Goal: Task Accomplishment & Management: Use online tool/utility

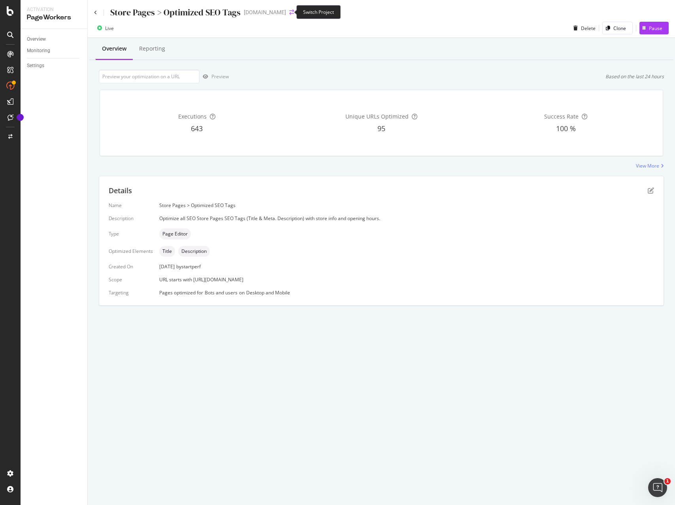
click at [289, 12] on icon "arrow-right-arrow-left" at bounding box center [291, 12] width 5 height 6
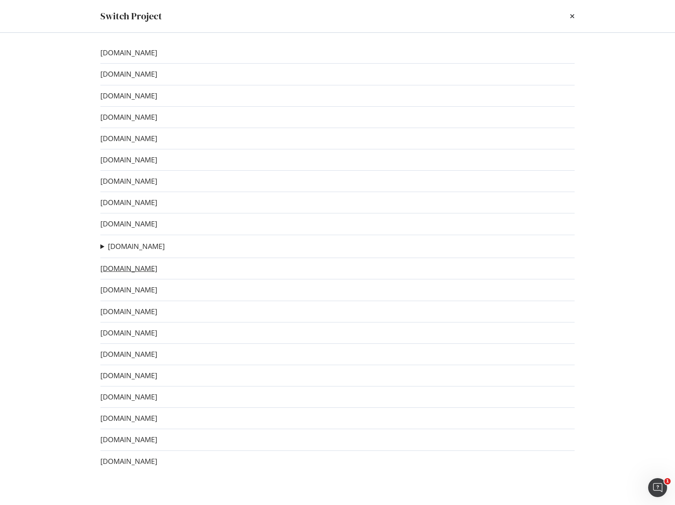
click at [124, 270] on link "[DOMAIN_NAME]" at bounding box center [128, 268] width 57 height 8
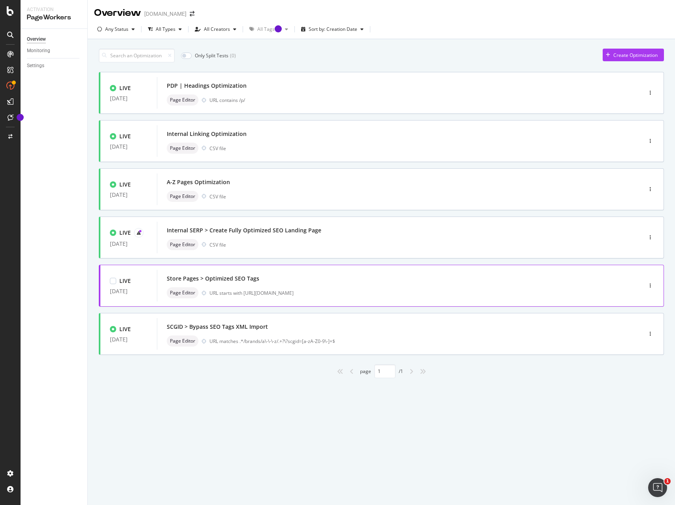
click at [297, 284] on div "Store Pages > Optimized SEO Tags" at bounding box center [388, 278] width 442 height 11
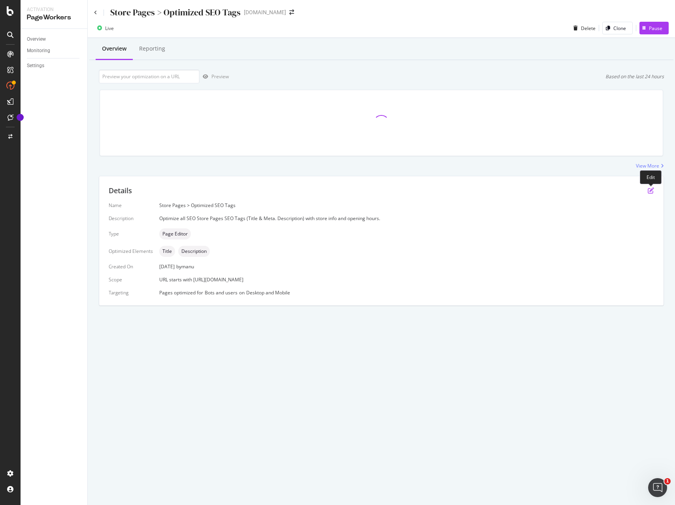
click at [649, 192] on icon "pen-to-square" at bounding box center [651, 190] width 6 height 6
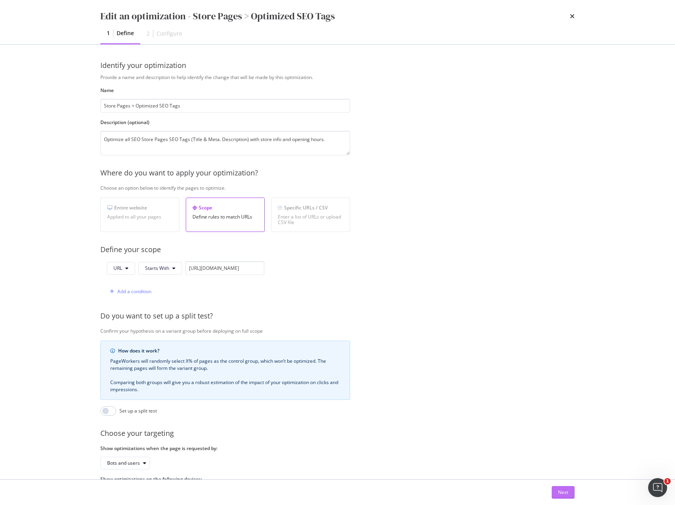
click at [572, 492] on button "Next" at bounding box center [563, 492] width 23 height 13
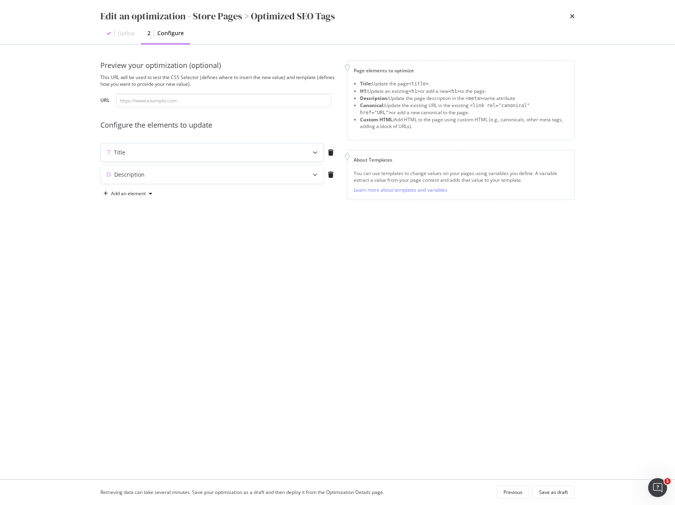
click at [314, 156] on div "modal" at bounding box center [314, 152] width 17 height 18
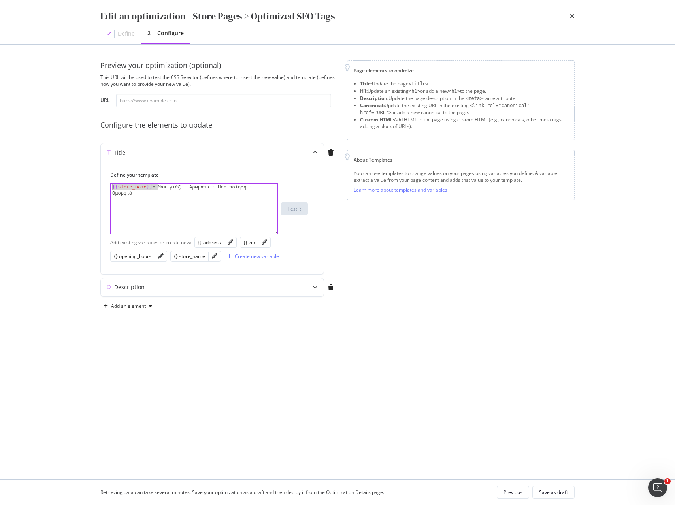
drag, startPoint x: 144, startPoint y: 186, endPoint x: 87, endPoint y: 183, distance: 56.6
click at [87, 183] on div "Preview your optimization (optional) This URL will be used to test the CSS Sele…" at bounding box center [338, 262] width 506 height 435
paste textarea "store_name | title }} :"
type textarea "{{ store_name | title }} : Μακιγιάζ ⋅ Αρώματα ⋅ Περιποίηση ⋅ Ομορφιά"
click at [315, 289] on icon "modal" at bounding box center [315, 287] width 5 height 5
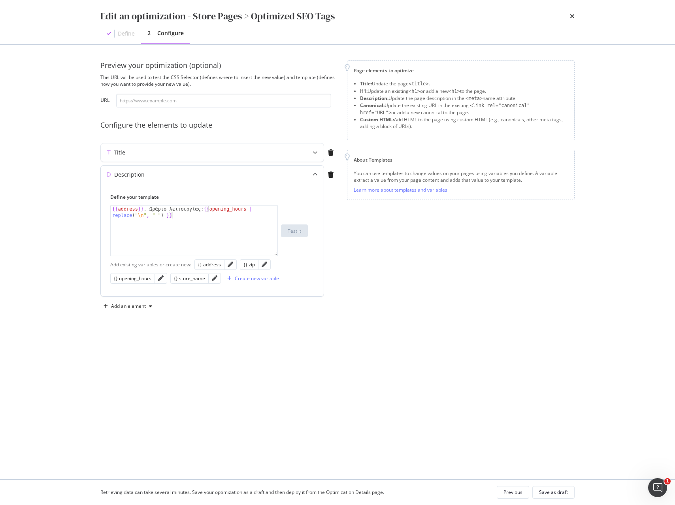
type textarea "{{address}}. Ωράριο λειτουργίας: {{opening_hours | replace("\n", " ") }}"
click at [190, 236] on div "{{ address }} . Ωράριο λειτουργίας: {{ opening_hours | replace ( " \n " , " " )…" at bounding box center [194, 243] width 167 height 75
paste textarea "{{ store_name | title }}, {{ address }}, {{ zip }}. Orario negozio: {{ opening_…"
drag, startPoint x: 200, startPoint y: 209, endPoint x: 149, endPoint y: 207, distance: 50.6
click at [149, 207] on div "{{ address }} . Ωράριο λειτουργίας: {{ opening_hours | replace ( " \n " , " " )…" at bounding box center [194, 243] width 167 height 75
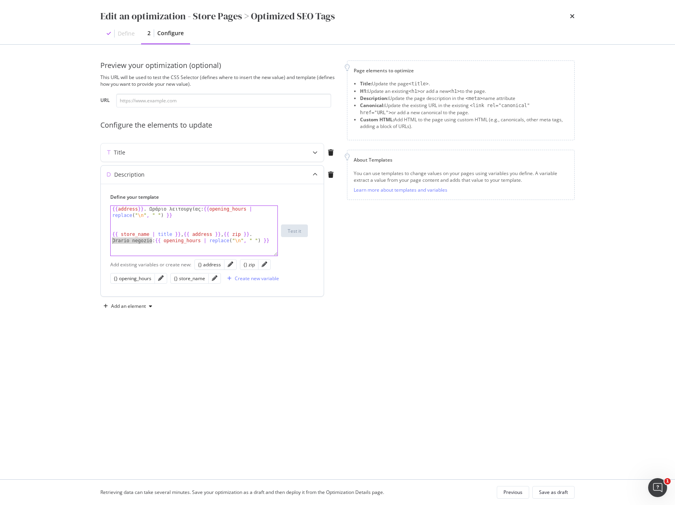
drag, startPoint x: 153, startPoint y: 240, endPoint x: 103, endPoint y: 239, distance: 50.2
click at [103, 239] on div "Define your template {{address}}. Ωράριο λειτουργίας: {{opening_hours | replace…" at bounding box center [212, 240] width 223 height 113
paste textarea "Ωράριο λειτουργίας"
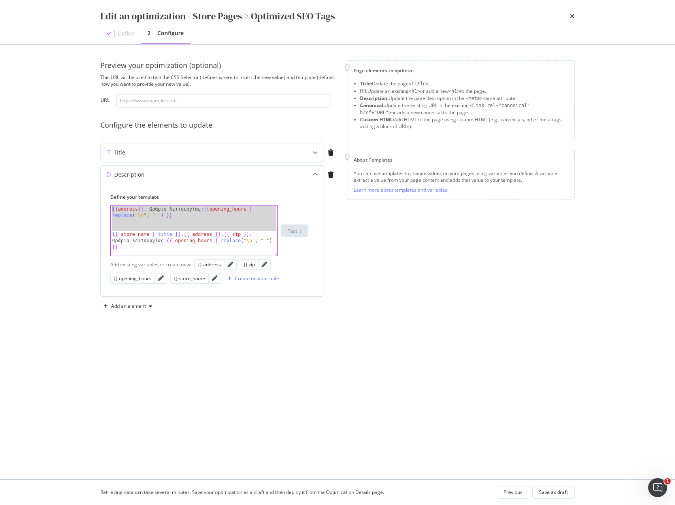
drag, startPoint x: 106, startPoint y: 218, endPoint x: 100, endPoint y: 203, distance: 16.0
click at [101, 203] on div "Define your template {{ store_name | title }}, {{ address }}, {{ zip }}. Ωράριο…" at bounding box center [212, 240] width 223 height 113
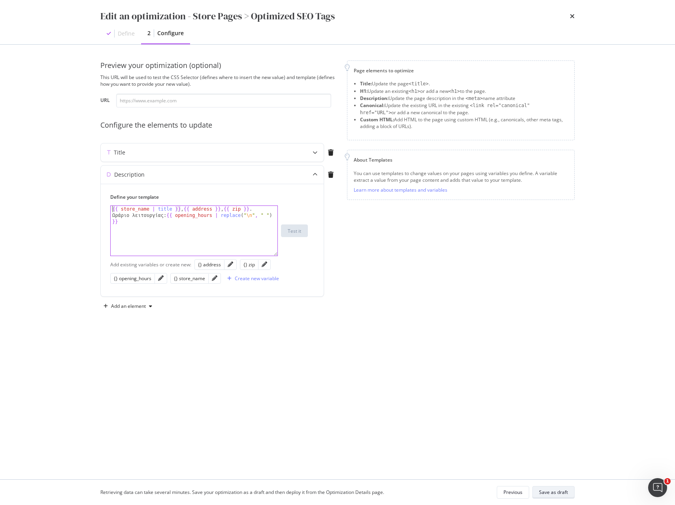
type textarea "{{ store_name | title }}, {{ address }}, {{ zip }}. Ωράριο λειτουργίας: {{ open…"
click at [562, 492] on div "Save as draft" at bounding box center [553, 492] width 29 height 7
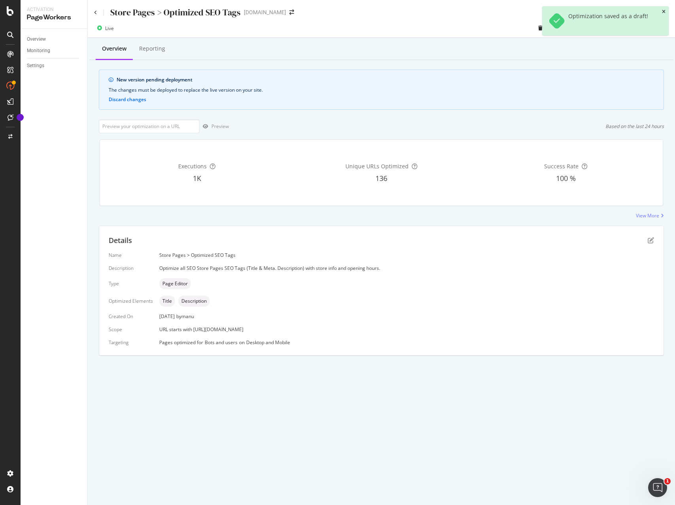
click at [664, 11] on icon "close toast" at bounding box center [664, 11] width 4 height 5
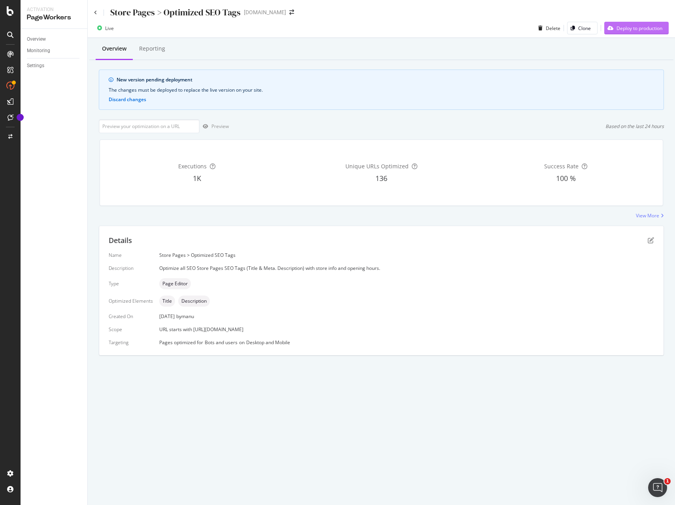
click at [636, 28] on div "Deploy to production" at bounding box center [640, 28] width 46 height 7
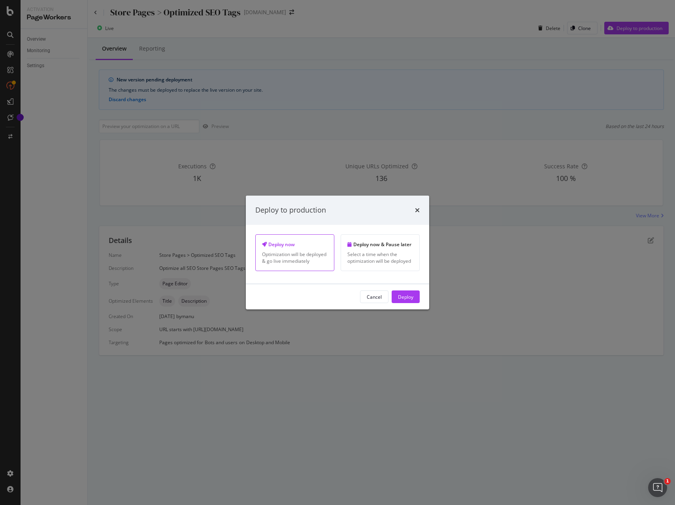
drag, startPoint x: 408, startPoint y: 295, endPoint x: 445, endPoint y: 296, distance: 36.4
click at [408, 295] on div "Deploy" at bounding box center [405, 296] width 15 height 7
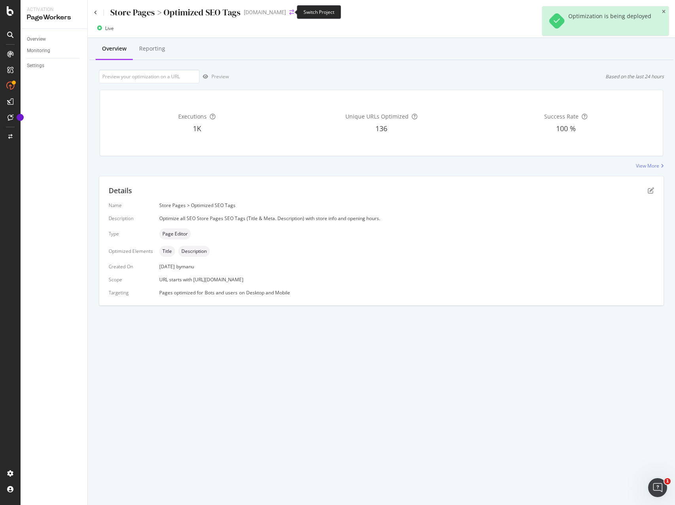
click at [289, 10] on icon "arrow-right-arrow-left" at bounding box center [291, 12] width 5 height 6
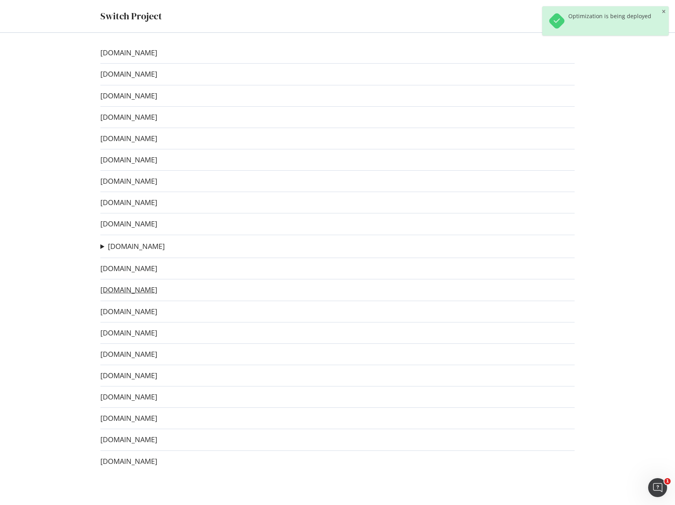
click at [126, 289] on link "[DOMAIN_NAME]" at bounding box center [128, 290] width 57 height 8
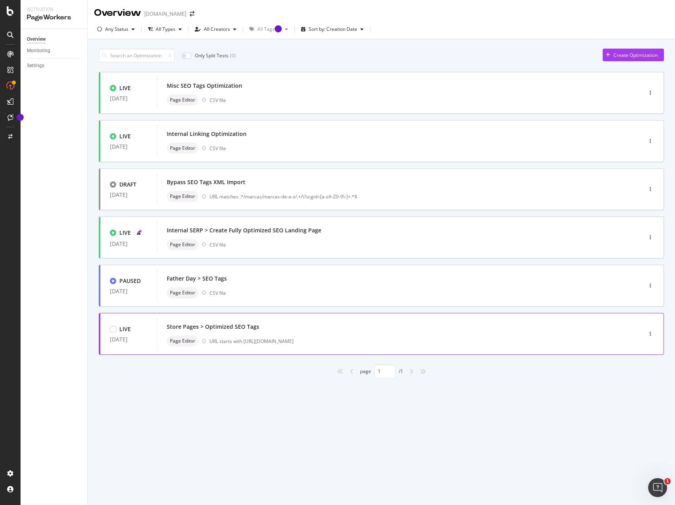
click at [274, 336] on div "Page Editor URL starts with [URL][DOMAIN_NAME]" at bounding box center [388, 341] width 442 height 11
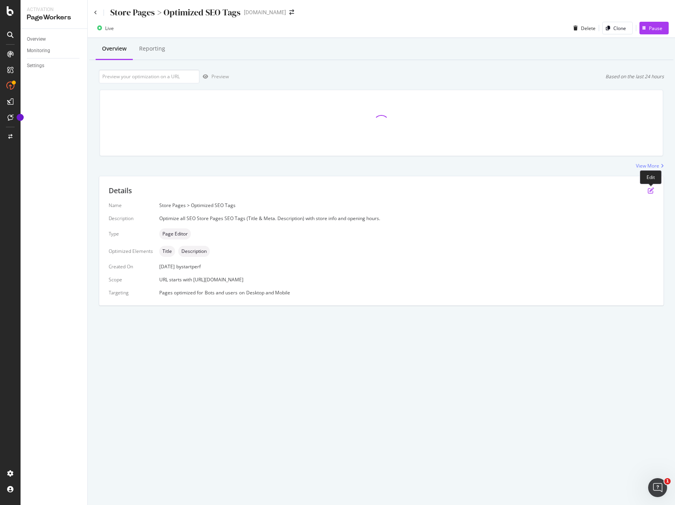
click at [651, 191] on icon "pen-to-square" at bounding box center [651, 190] width 6 height 6
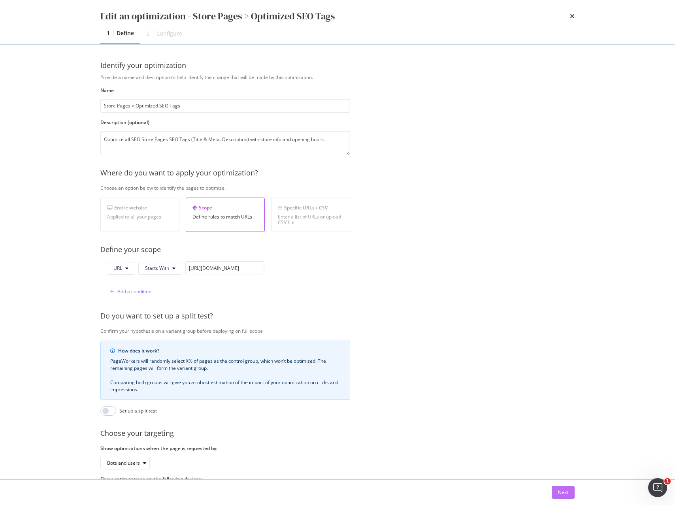
click at [566, 486] on button "Next" at bounding box center [563, 492] width 23 height 13
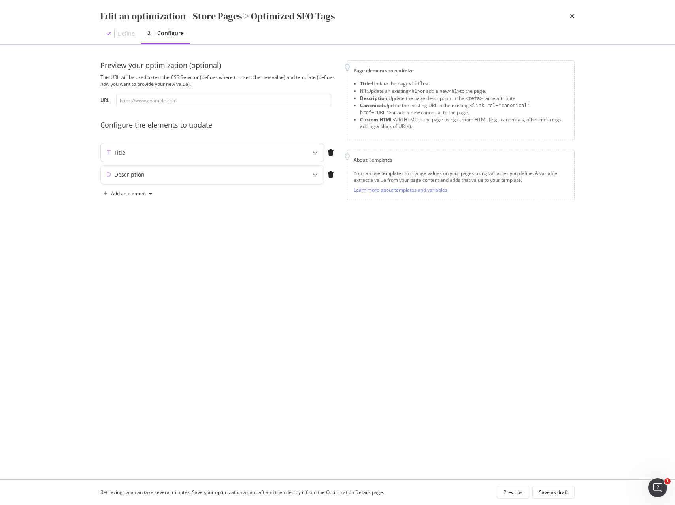
click at [274, 151] on div "Title" at bounding box center [197, 153] width 192 height 8
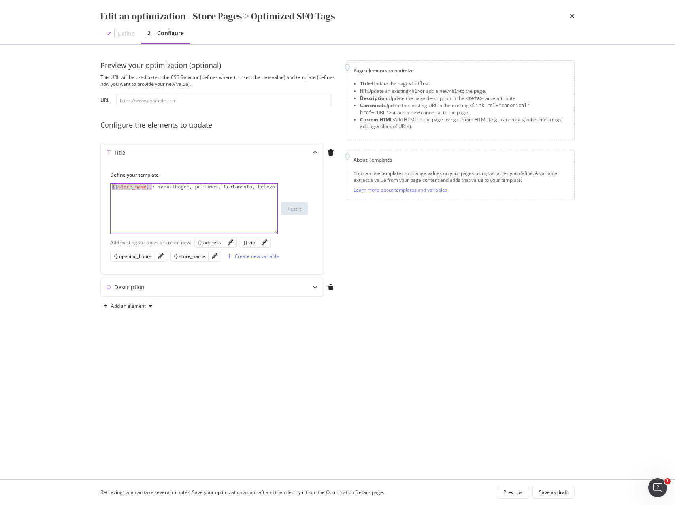
drag, startPoint x: 148, startPoint y: 186, endPoint x: 84, endPoint y: 183, distance: 64.1
click at [85, 183] on div "Preview your optimization (optional) This URL will be used to test the CSS Sele…" at bounding box center [338, 262] width 506 height 435
paste textarea "store_name | title"
type textarea "{{ store_name | title }} : maquilhagem, perfumes, tratamento, beleza"
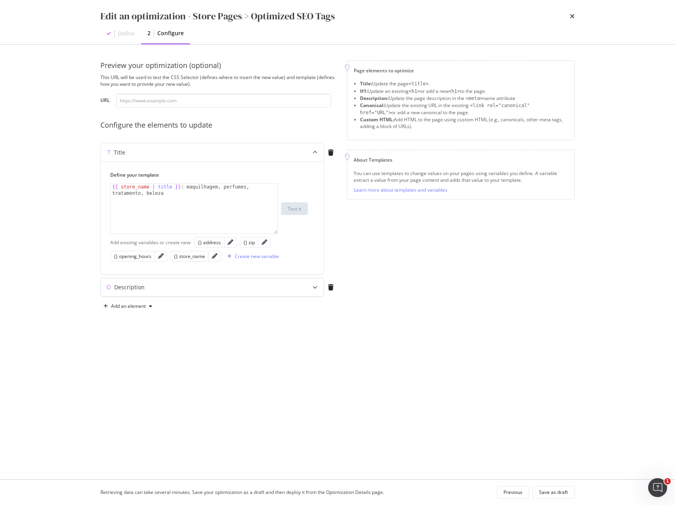
click at [248, 289] on div "Description" at bounding box center [197, 287] width 192 height 8
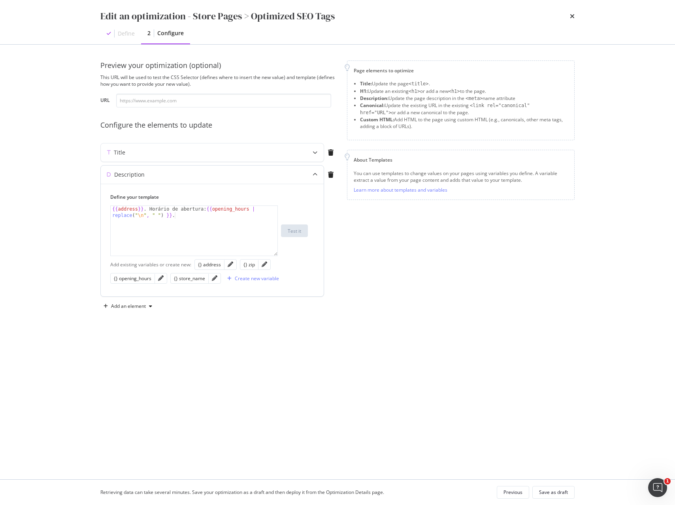
type textarea "{{address}}. Horário de abertura: {{opening_hours | replace("\n", " ") }}."
click at [200, 228] on div "{{ address }} . Horário de abertura: {{ opening_hours | replace ( " \n " , " " …" at bounding box center [194, 243] width 167 height 75
paste textarea "{{ store_name | title }}, {{ address }}, {{ zip }}. Orario negozio: {{ opening_…"
drag, startPoint x: 186, startPoint y: 207, endPoint x: 149, endPoint y: 210, distance: 36.5
click at [149, 208] on div "{{ address }} . Horário de abertura: {{ opening_hours | replace ( " \n " , " " …" at bounding box center [194, 243] width 167 height 75
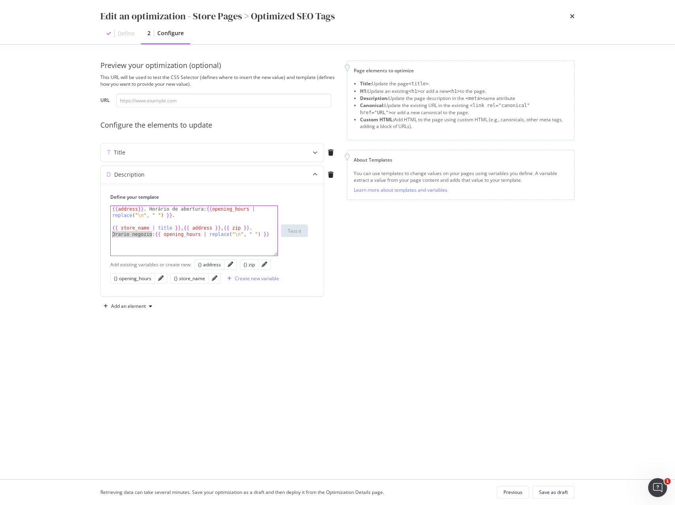
drag, startPoint x: 150, startPoint y: 234, endPoint x: 98, endPoint y: 234, distance: 52.6
click at [98, 234] on div "Preview your optimization (optional) This URL will be used to test the CSS Sele…" at bounding box center [338, 262] width 506 height 435
paste textarea "Horário de abertura"
drag, startPoint x: 109, startPoint y: 224, endPoint x: 100, endPoint y: 195, distance: 30.5
click at [100, 196] on div "Preview your optimization (optional) This URL will be used to test the CSS Sele…" at bounding box center [338, 262] width 506 height 435
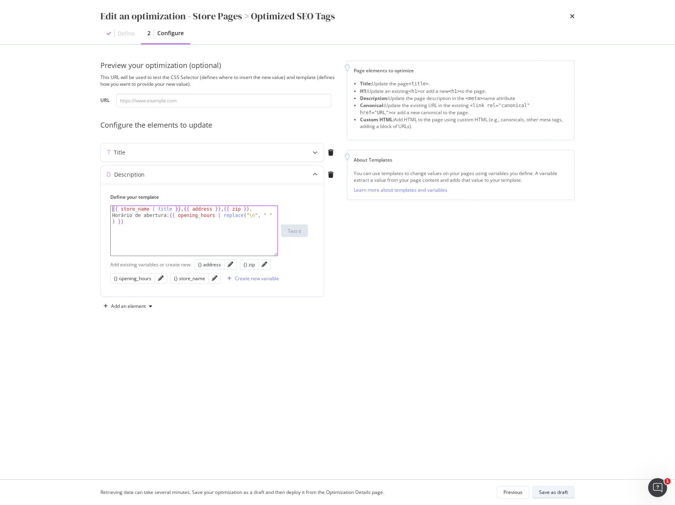
type textarea "{{ store_name | title }}, {{ address }}, {{ zip }}. Horário de abertura: {{ ope…"
click at [568, 489] on div "Save as draft" at bounding box center [553, 492] width 29 height 7
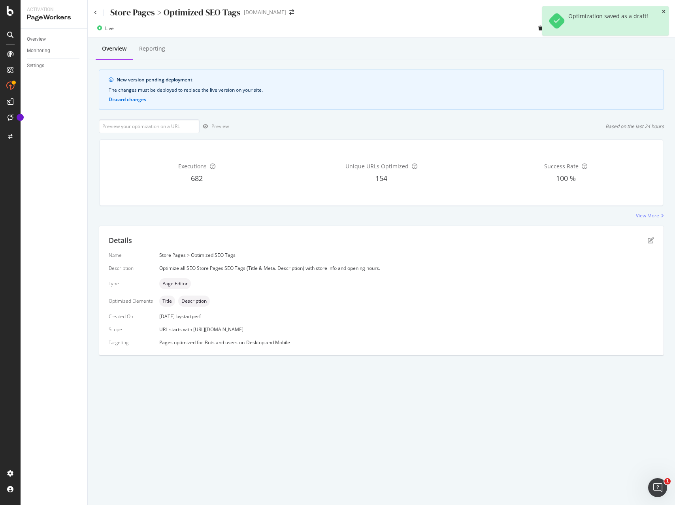
click at [665, 12] on icon "close toast" at bounding box center [664, 11] width 4 height 5
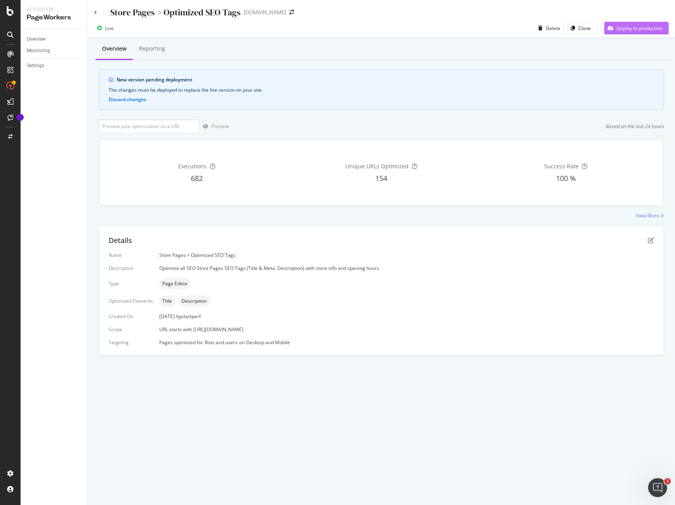
click at [637, 29] on div "Deploy to production" at bounding box center [640, 28] width 46 height 7
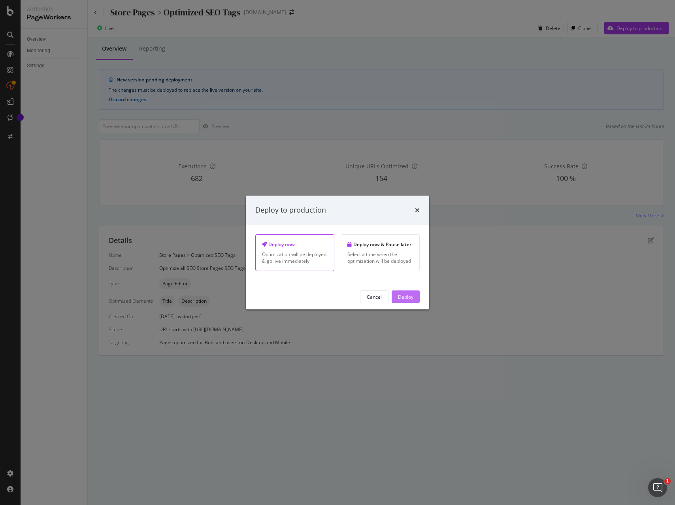
click at [409, 300] on div "Deploy" at bounding box center [405, 296] width 15 height 7
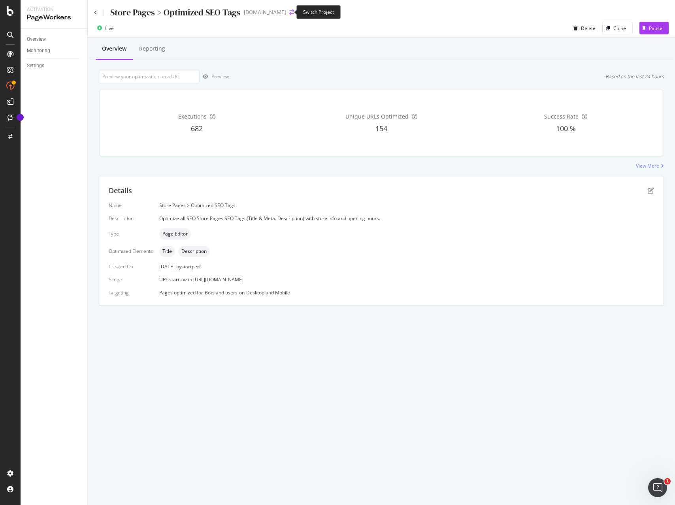
click at [289, 10] on icon "arrow-right-arrow-left" at bounding box center [291, 12] width 5 height 6
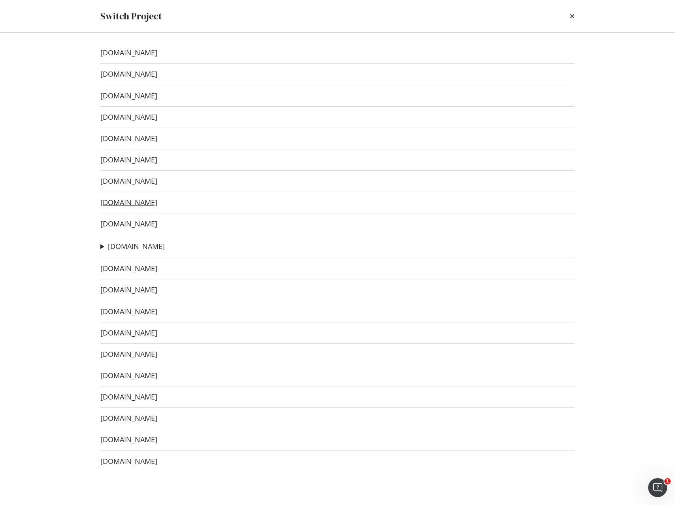
click at [132, 201] on link "[DOMAIN_NAME]" at bounding box center [128, 202] width 57 height 8
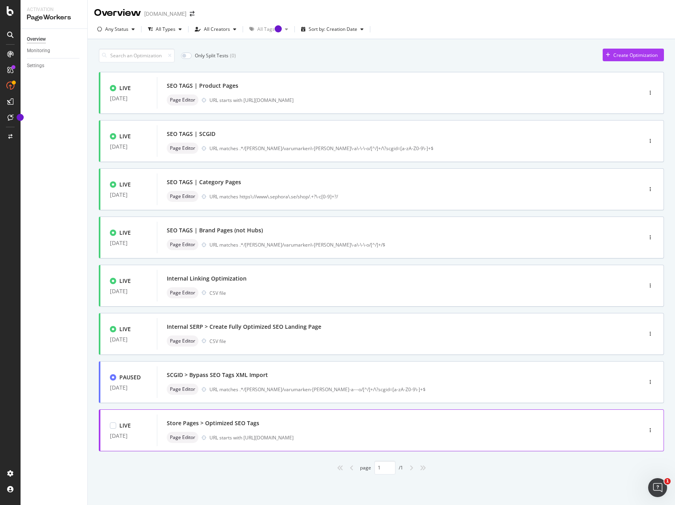
click at [334, 423] on div "Store Pages > Optimized SEO Tags" at bounding box center [388, 423] width 442 height 11
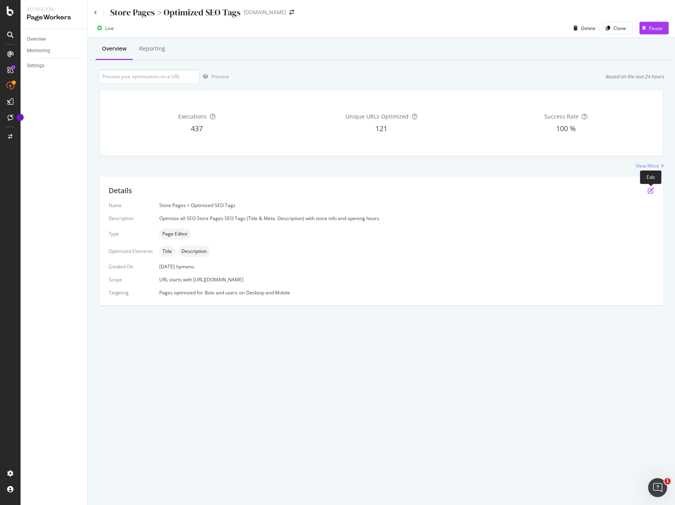
click at [650, 190] on icon "pen-to-square" at bounding box center [651, 190] width 6 height 6
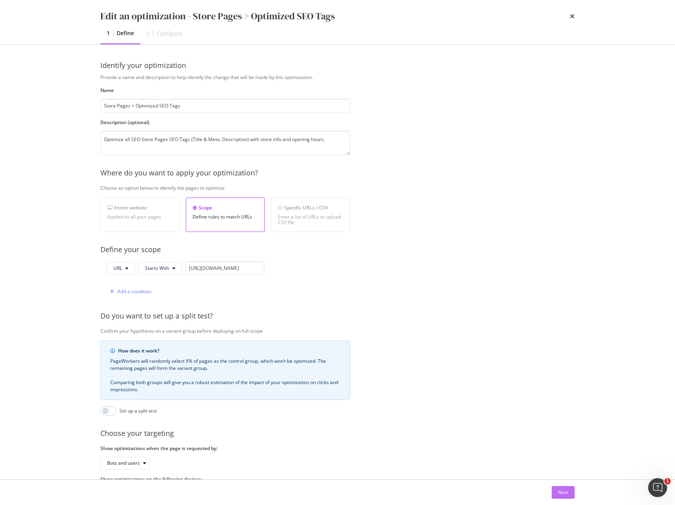
click at [566, 491] on div "Next" at bounding box center [563, 492] width 10 height 7
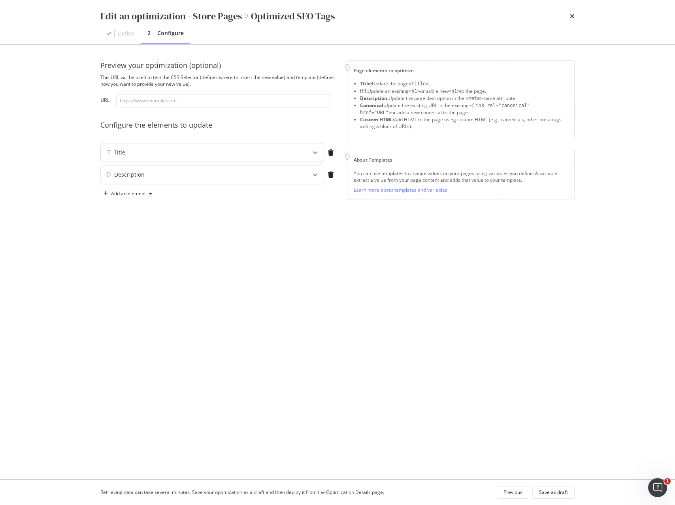
click at [308, 151] on div "modal" at bounding box center [314, 152] width 17 height 18
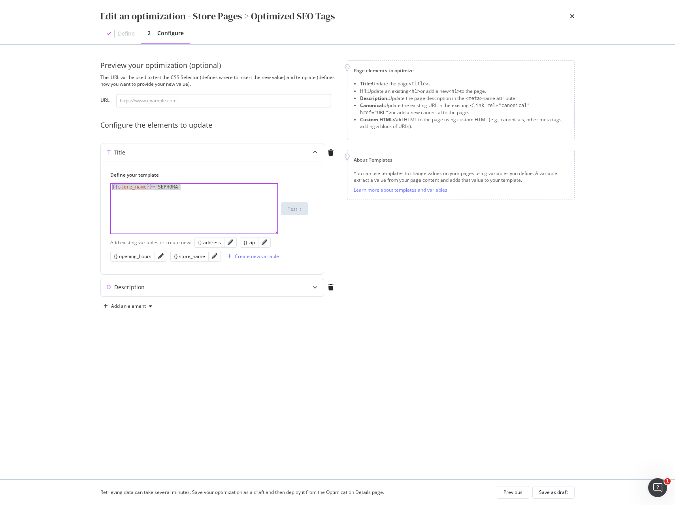
drag, startPoint x: 90, startPoint y: 181, endPoint x: -1, endPoint y: 168, distance: 91.7
click at [0, 168] on html "Activation PageWorkers Overview Monitoring Settings Store Pages > Optimized SEO…" at bounding box center [337, 252] width 675 height 505
paste textarea "store_name | title }} : make-up, profumi, trattamenti, bellezza"
drag, startPoint x: 189, startPoint y: 187, endPoint x: 191, endPoint y: 195, distance: 8.1
click at [191, 195] on div "{{ store_name | title }} : make-up, profumi, trattamenti, bellezza" at bounding box center [194, 221] width 167 height 75
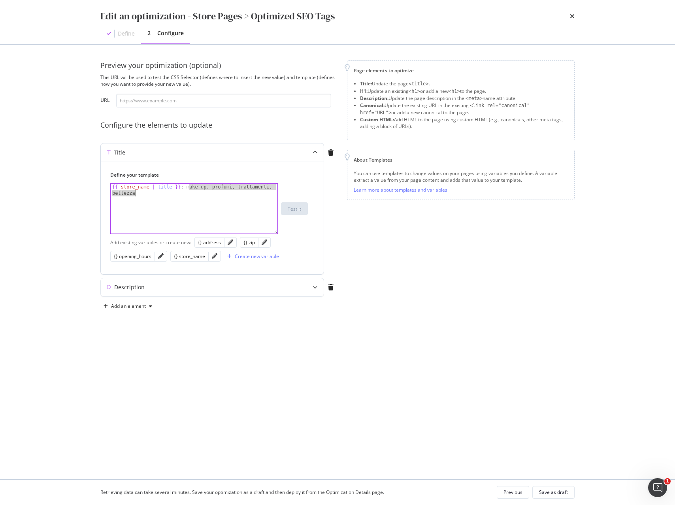
paste textarea "arfymer, behandlingar, skönhet"
type textarea "{{ store_name | title }} : make-up, parfymer, behandlingar, skönhet"
click at [168, 288] on div "Description" at bounding box center [197, 287] width 192 height 8
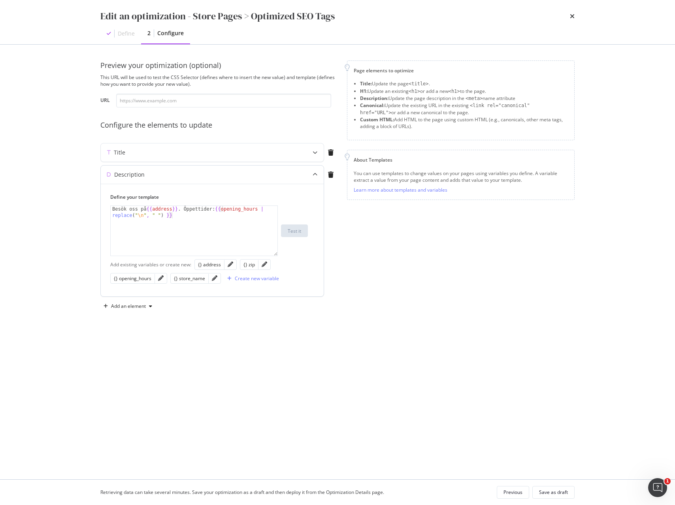
type textarea "Besök oss på {{address}}. Öppettider: {{opening_hours | replace("\n", " ") }}"
click at [192, 235] on div "Besök oss på {{ address }} . Öppettider: {{ opening_hours | replace ( " \n " , …" at bounding box center [194, 243] width 167 height 75
paste textarea "{{ store_name | title }}, {{ address }}, {{ zip }}. Orario negozio: {{ opening_…"
click at [203, 206] on div "Besök oss på {{ address }} . Öppettider: {{ opening_hours | replace ( " \n " , …" at bounding box center [194, 243] width 167 height 75
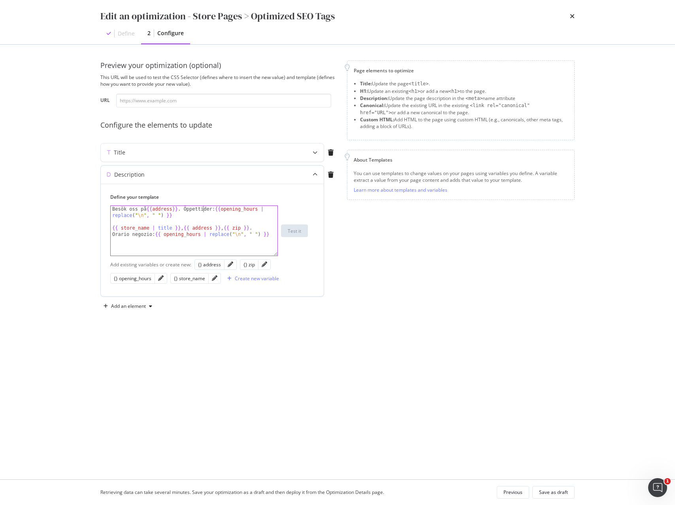
click at [202, 208] on div "Besök oss på {{ address }} . Öppettider: {{ opening_hours | replace ( " \n " , …" at bounding box center [194, 243] width 167 height 75
drag, startPoint x: 151, startPoint y: 235, endPoint x: 96, endPoint y: 234, distance: 54.9
click at [96, 234] on div "Preview your optimization (optional) This URL will be used to test the CSS Sele…" at bounding box center [338, 262] width 506 height 435
paste textarea "Öppettider"
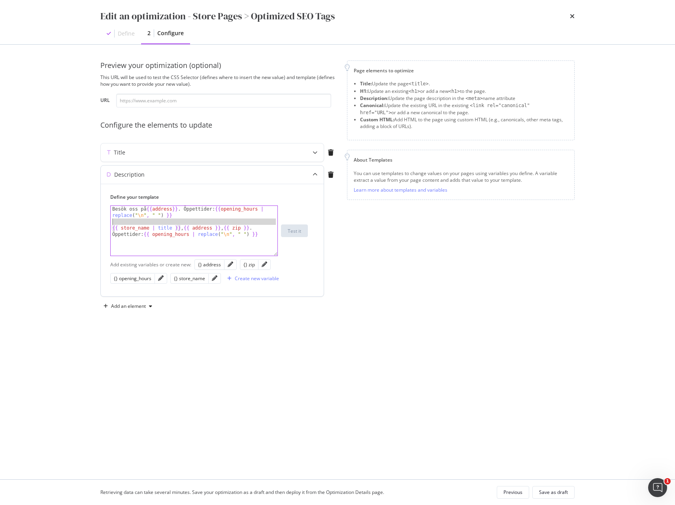
drag, startPoint x: 112, startPoint y: 229, endPoint x: 106, endPoint y: 205, distance: 25.2
click at [106, 205] on div "Define your template {{ store_name | title }}, {{ address }}, {{ zip }}. Öppett…" at bounding box center [212, 240] width 223 height 113
type textarea "{{ store_name | title }}, {{ address }}, {{ zip }}. Öppettider: {{ opening_hour…"
click at [544, 493] on div "Save as draft" at bounding box center [553, 492] width 29 height 7
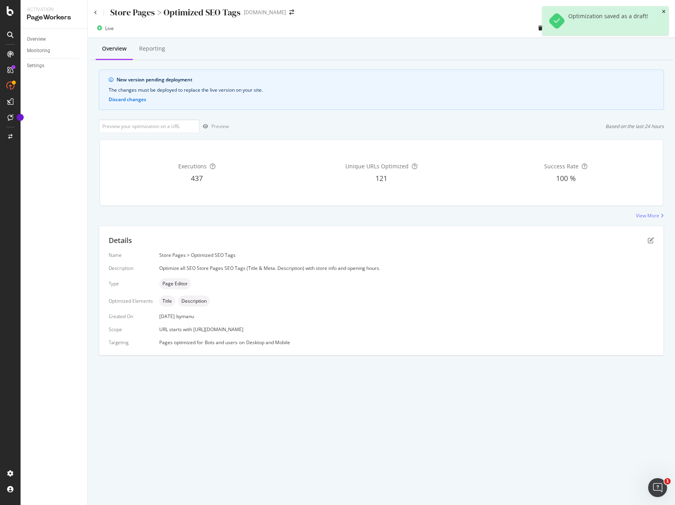
click at [662, 12] on icon "close toast" at bounding box center [664, 11] width 4 height 5
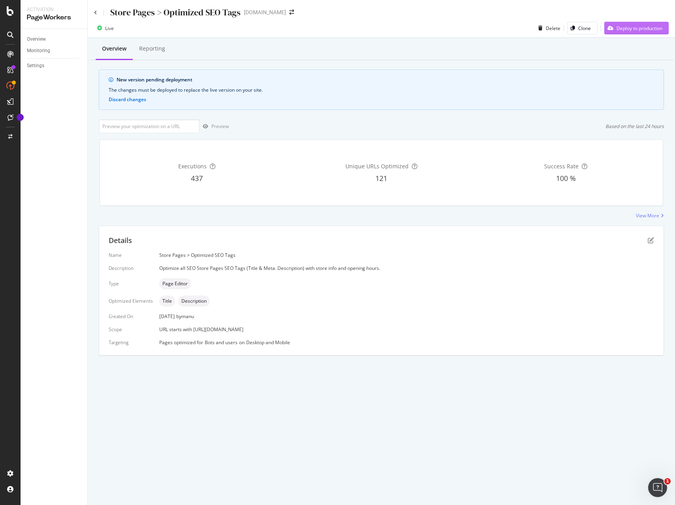
click at [625, 27] on div "Deploy to production" at bounding box center [640, 28] width 46 height 7
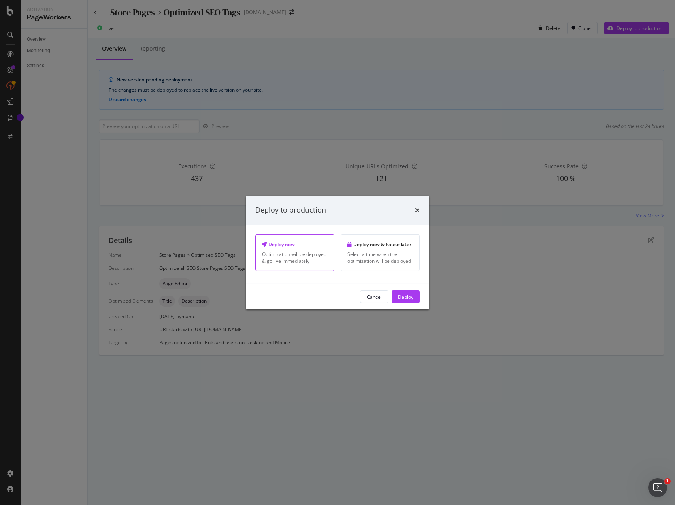
click at [407, 297] on div "Deploy" at bounding box center [405, 296] width 15 height 7
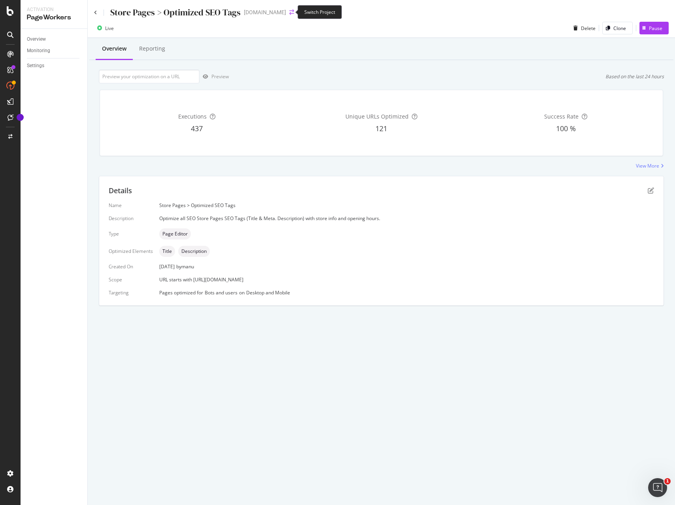
click at [289, 12] on icon "arrow-right-arrow-left" at bounding box center [291, 12] width 5 height 6
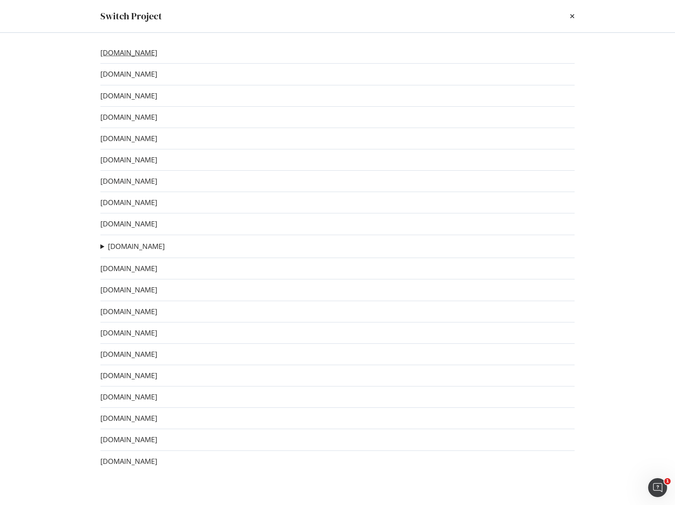
click at [137, 55] on link "[DOMAIN_NAME]" at bounding box center [128, 53] width 57 height 8
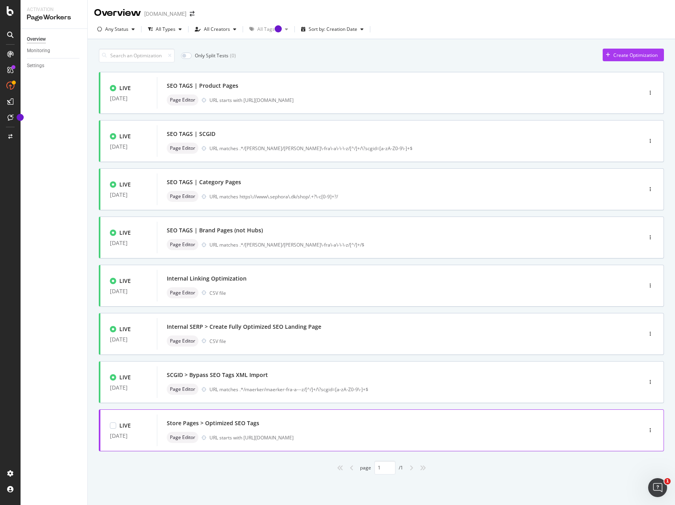
click at [313, 425] on div "Store Pages > Optimized SEO Tags" at bounding box center [388, 423] width 442 height 11
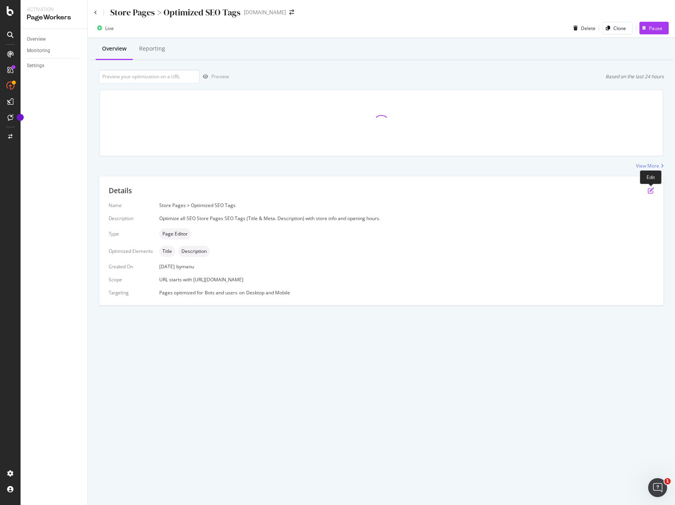
click at [650, 190] on icon "pen-to-square" at bounding box center [651, 190] width 6 height 6
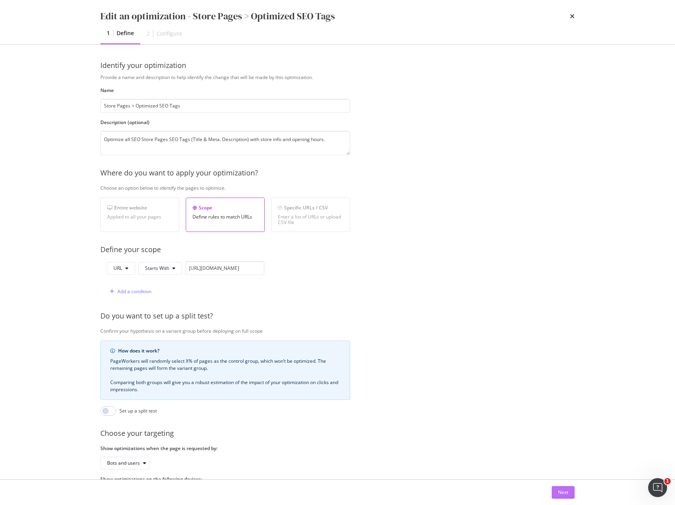
click at [566, 493] on div "Next" at bounding box center [563, 492] width 10 height 7
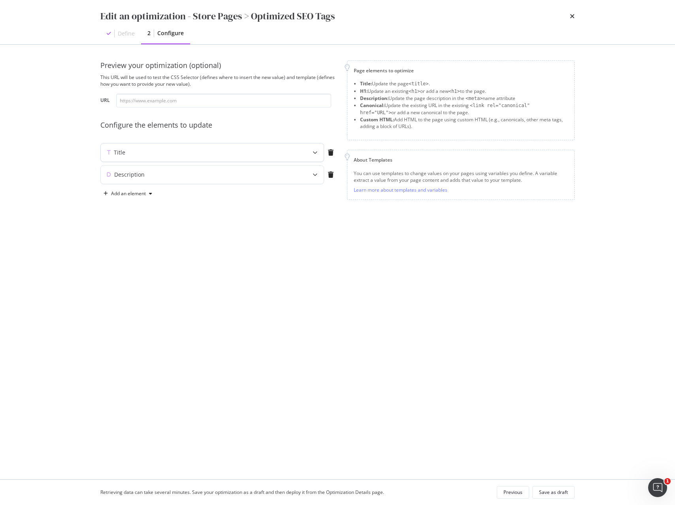
click at [246, 147] on div "Title" at bounding box center [212, 152] width 223 height 18
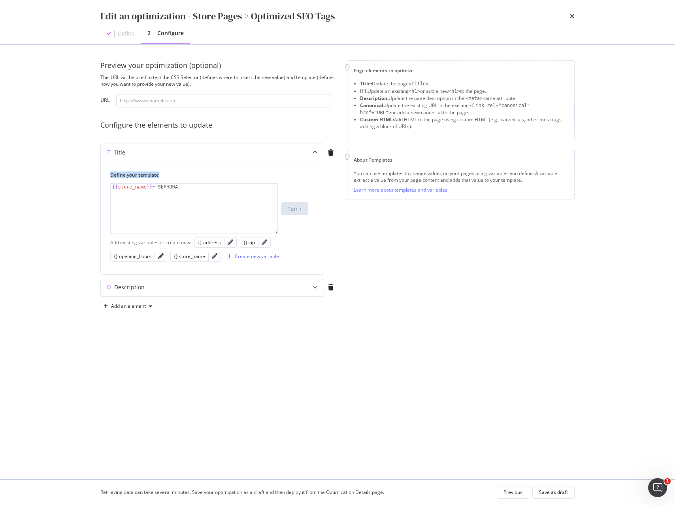
drag, startPoint x: 40, startPoint y: 171, endPoint x: 0, endPoint y: 163, distance: 40.7
click at [0, 165] on html "Activation PageWorkers Overview Monitoring Settings Store Pages > Optimized SEO…" at bounding box center [337, 252] width 675 height 505
click at [210, 200] on div "{{ store_name }} ≡ SEPHORA" at bounding box center [194, 215] width 167 height 62
drag, startPoint x: 83, startPoint y: 184, endPoint x: 33, endPoint y: 179, distance: 50.8
click at [45, 181] on div "Edit an optimization - Store Pages > Optimized SEO Tags Define 2 Configure Prev…" at bounding box center [337, 252] width 675 height 505
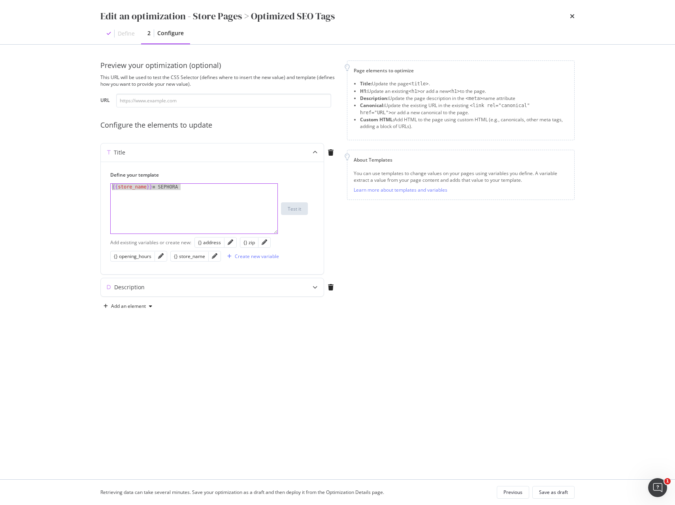
paste textarea "store_name | title }} : make-up, profumi, trattamenti, bellezza"
drag, startPoint x: 189, startPoint y: 189, endPoint x: 194, endPoint y: 200, distance: 13.1
click at [192, 200] on div "{{ store_name | title }} : make-up, profumi, trattamenti, bellezza" at bounding box center [194, 221] width 167 height 75
paste textarea "arfumer, behandlinger, skønhed"
type textarea "{{ store_name | title }} : make-up, parfumer, behandlinger, skønhed"
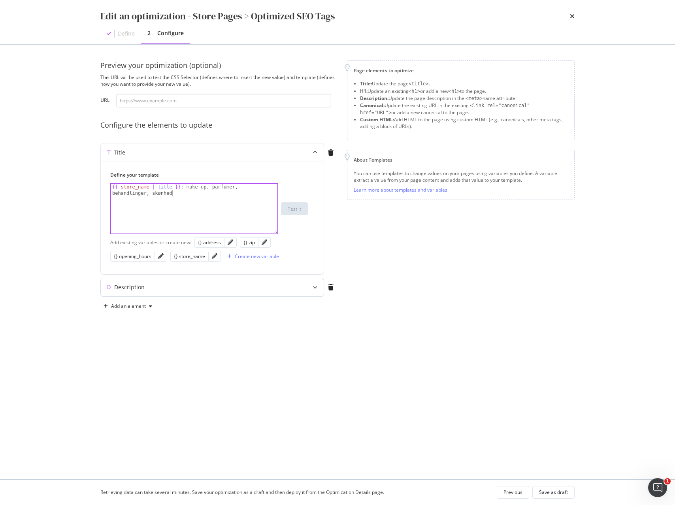
click at [242, 290] on div "Description" at bounding box center [197, 287] width 192 height 8
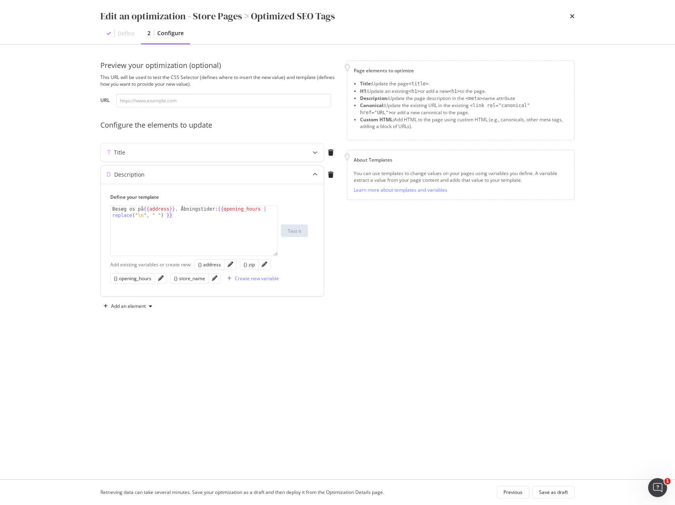
type textarea "Besøg os på {{address}}. Åbningstider: {{opening_hours | replace("\n", " ") }}"
click at [197, 224] on div "Besøg os på {{ address }} . Åbningstider: {{ opening_hours | replace ( " \n " ,…" at bounding box center [194, 243] width 167 height 75
paste textarea "{{ store_name | title }}, {{ address }}, {{ zip }}. Orario negozio: {{ opening_…"
click at [192, 208] on div "Besøg os på {{ address }} . Åbningstider: {{ opening_hours | replace ( " \n " ,…" at bounding box center [194, 243] width 167 height 75
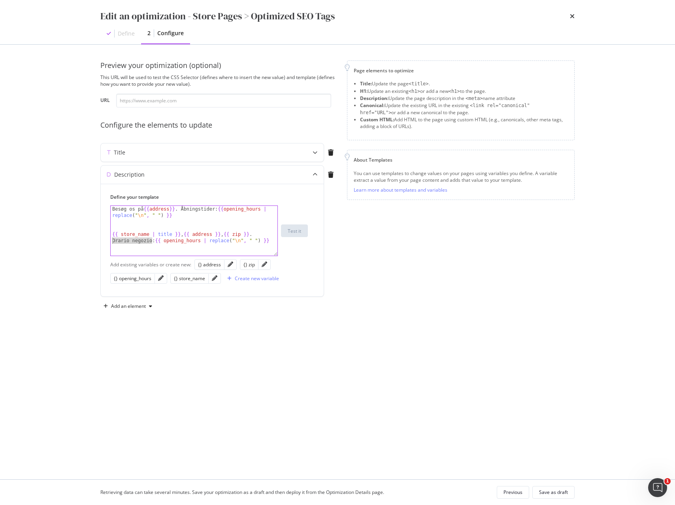
drag, startPoint x: 134, startPoint y: 240, endPoint x: 94, endPoint y: 240, distance: 39.9
click at [94, 240] on div "Preview your optimization (optional) This URL will be used to test the CSS Sele…" at bounding box center [338, 262] width 506 height 435
paste textarea "Åbningstider"
drag, startPoint x: 111, startPoint y: 235, endPoint x: 100, endPoint y: 204, distance: 33.3
click at [100, 204] on div "Description Define your template {{ store_name | title }}, {{ address }}, {{ zi…" at bounding box center [212, 231] width 224 height 132
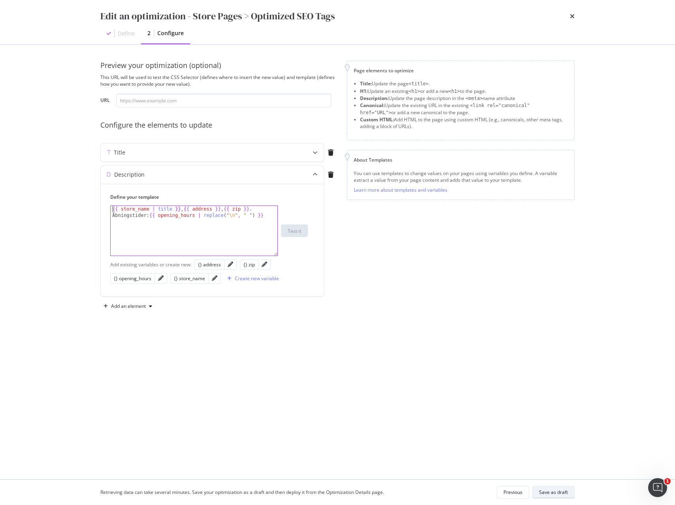
type textarea "{{ store_name | title }}, {{ address }}, {{ zip }}. Åbningstider: {{ opening_ho…"
drag, startPoint x: 554, startPoint y: 492, endPoint x: 550, endPoint y: 491, distance: 4.5
click at [553, 492] on div "Save as draft" at bounding box center [553, 492] width 29 height 7
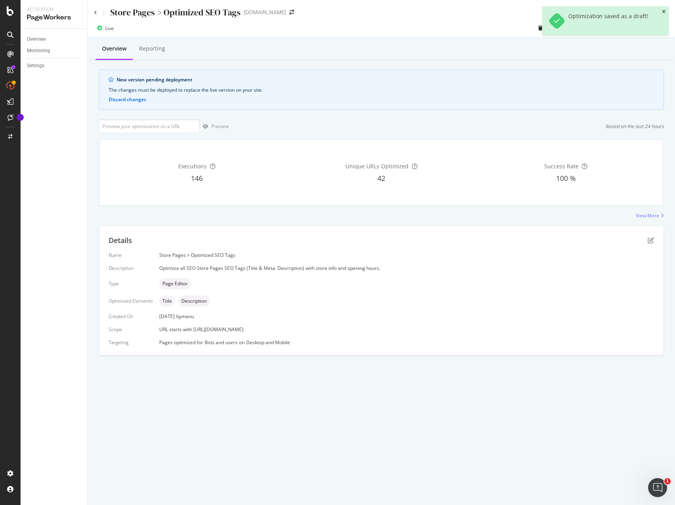
click at [664, 11] on icon "close toast" at bounding box center [664, 11] width 4 height 5
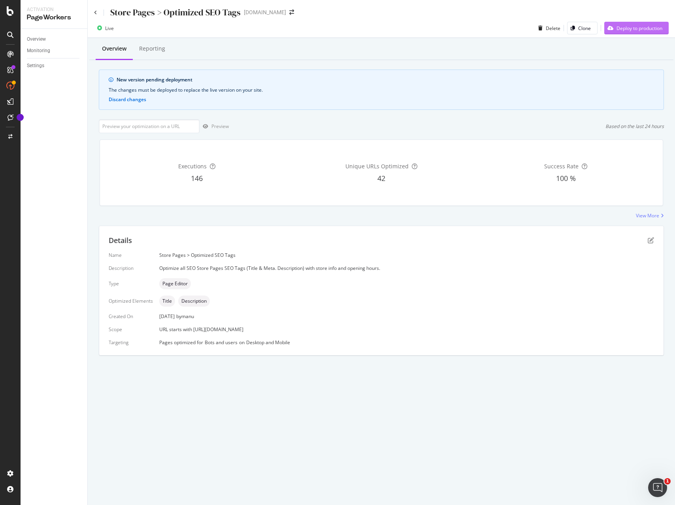
click at [642, 29] on div "Deploy to production" at bounding box center [640, 28] width 46 height 7
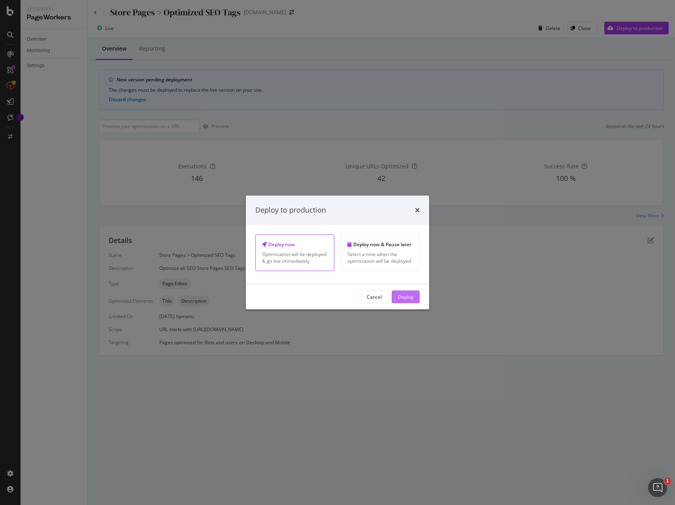
click at [406, 300] on div "Deploy" at bounding box center [405, 297] width 15 height 12
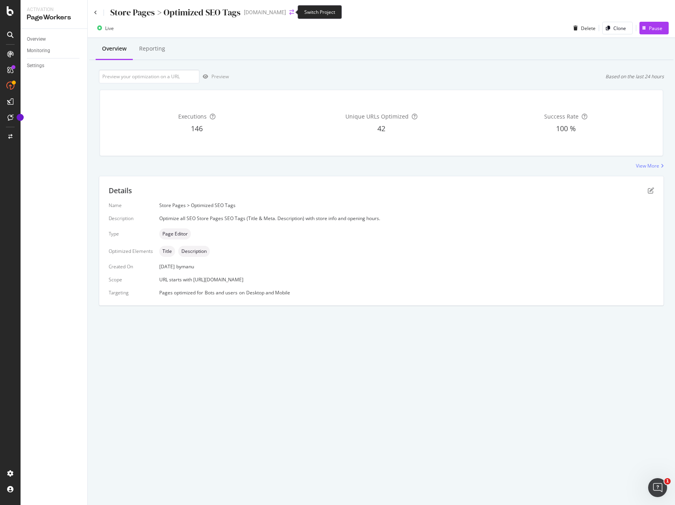
click at [289, 14] on icon "arrow-right-arrow-left" at bounding box center [291, 12] width 5 height 6
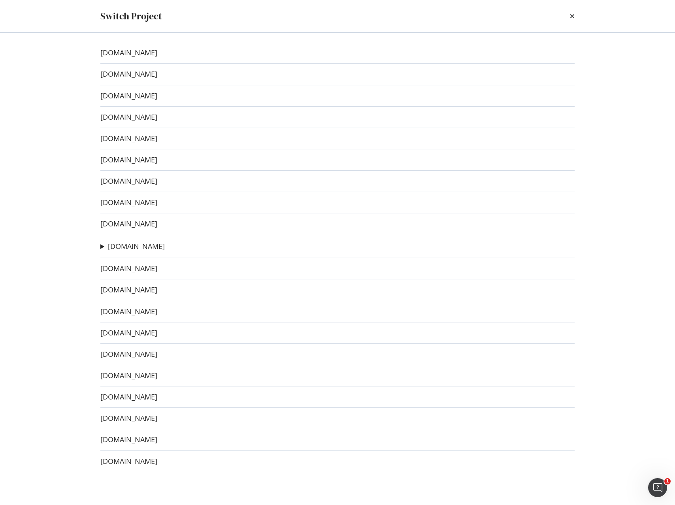
click at [147, 330] on link "[DOMAIN_NAME]" at bounding box center [128, 333] width 57 height 8
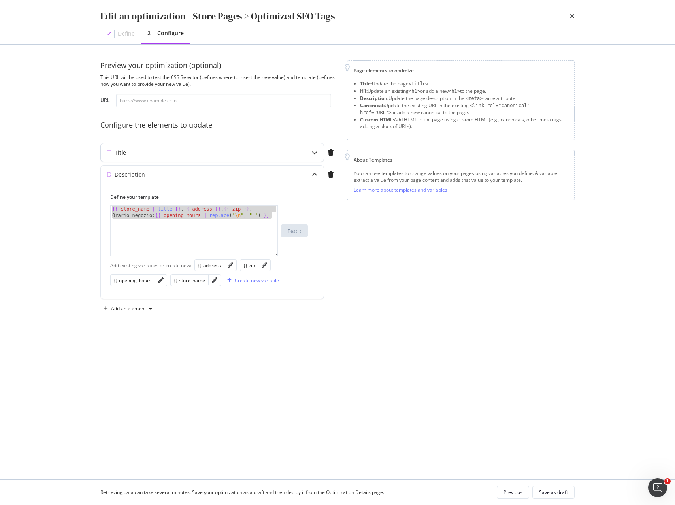
click at [183, 152] on div "Title" at bounding box center [197, 153] width 192 height 8
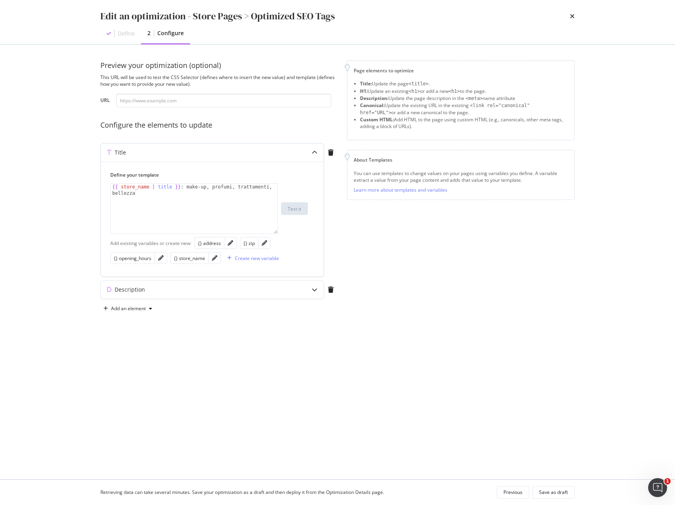
type textarea "{{ store_name | title }} : make-up, profumi, trattamenti, bellezza"
drag, startPoint x: 181, startPoint y: 187, endPoint x: 59, endPoint y: 184, distance: 122.2
click at [59, 184] on div "Edit an optimization - Store Pages > Optimized SEO Tags Define 2 Configure Prev…" at bounding box center [337, 252] width 675 height 505
click at [188, 213] on div "{{ store_name | title }} : make-up, profumi, trattamenti, bellezza" at bounding box center [194, 221] width 167 height 75
click at [192, 292] on div "Description" at bounding box center [197, 290] width 192 height 8
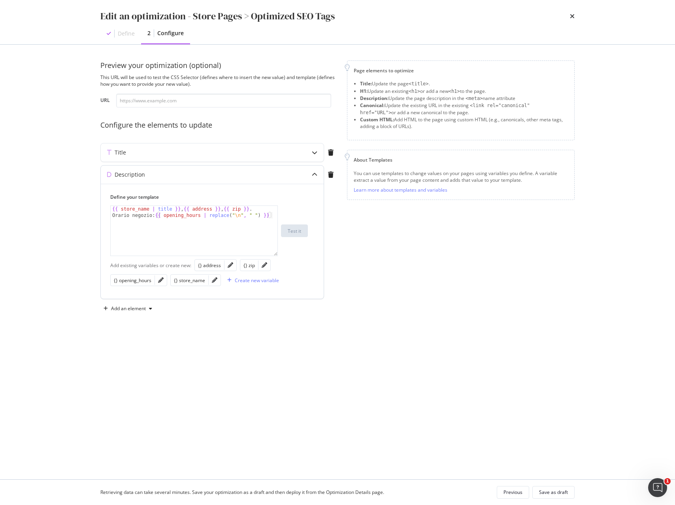
type textarea "{{ store_name | title }}, {{ address }}, {{ zip }}. Orario negozio: {{ opening_…"
drag, startPoint x: 273, startPoint y: 215, endPoint x: 58, endPoint y: 202, distance: 215.4
click at [58, 202] on div "Edit an optimization - Store Pages > Optimized SEO Tags Define 2 Configure Prev…" at bounding box center [337, 252] width 675 height 505
click at [189, 251] on div "{{ store_name | title }} , {{ address }} , {{ zip }} . Orario negozio: {{ openi…" at bounding box center [194, 243] width 167 height 75
click at [171, 149] on div "Title" at bounding box center [197, 153] width 192 height 8
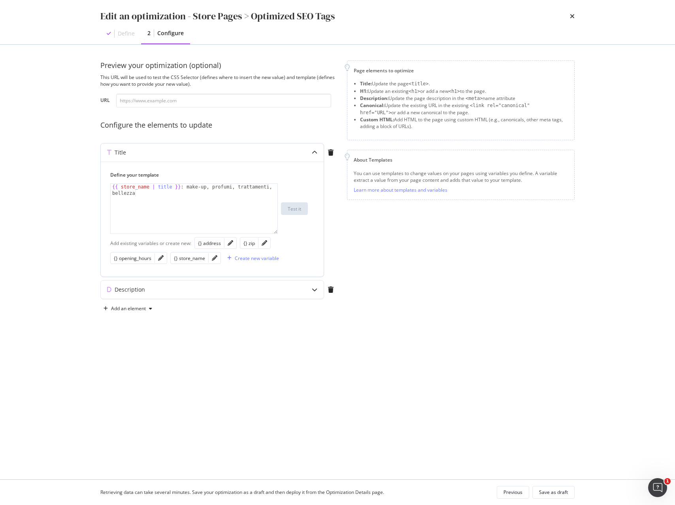
type textarea "{{ store_name | title }} : make-up, profumi, trattamenti, bellezza"
drag, startPoint x: 178, startPoint y: 185, endPoint x: 22, endPoint y: 180, distance: 156.6
click at [22, 180] on div "Edit an optimization - Store Pages > Optimized SEO Tags Define 2 Configure Prev…" at bounding box center [337, 252] width 675 height 505
click at [166, 213] on div "{{ store_name | title }} : make-up, profumi, trattamenti, bellezza" at bounding box center [194, 221] width 167 height 75
click at [181, 291] on div "Description" at bounding box center [197, 290] width 192 height 8
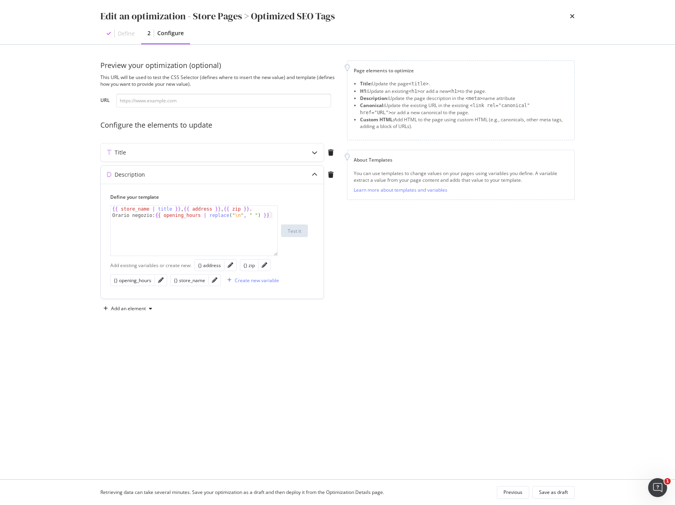
type textarea "{{ store_name | title }}, {{ address }}, {{ zip }}. Orario negozio: {{ opening_…"
drag, startPoint x: 201, startPoint y: 209, endPoint x: 55, endPoint y: 196, distance: 146.1
click at [55, 196] on div "Edit an optimization - Store Pages > Optimized SEO Tags Define 2 Configure Prev…" at bounding box center [337, 252] width 675 height 505
click at [182, 157] on div "Title" at bounding box center [212, 152] width 223 height 18
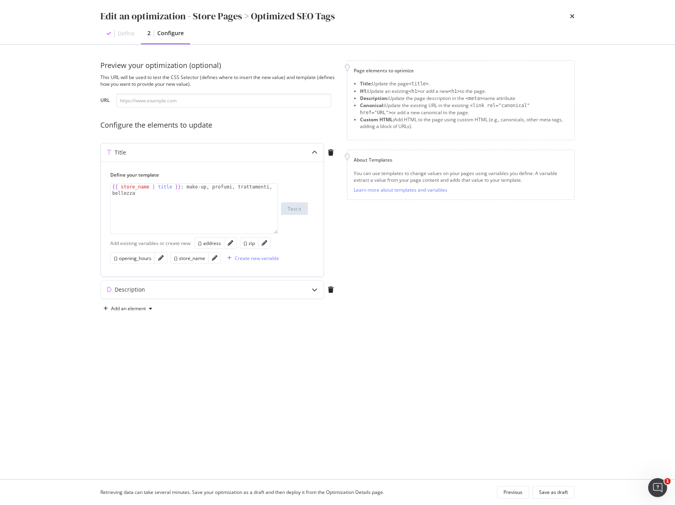
type textarea "{{ store_name | title }} : make-up, profumi, trattamenti, bellezza"
drag, startPoint x: 189, startPoint y: 202, endPoint x: 31, endPoint y: 163, distance: 162.9
click at [30, 162] on div "Edit an optimization - Store Pages > Optimized SEO Tags Define 2 Configure Prev…" at bounding box center [337, 252] width 675 height 505
click at [265, 296] on div "Description" at bounding box center [212, 290] width 223 height 18
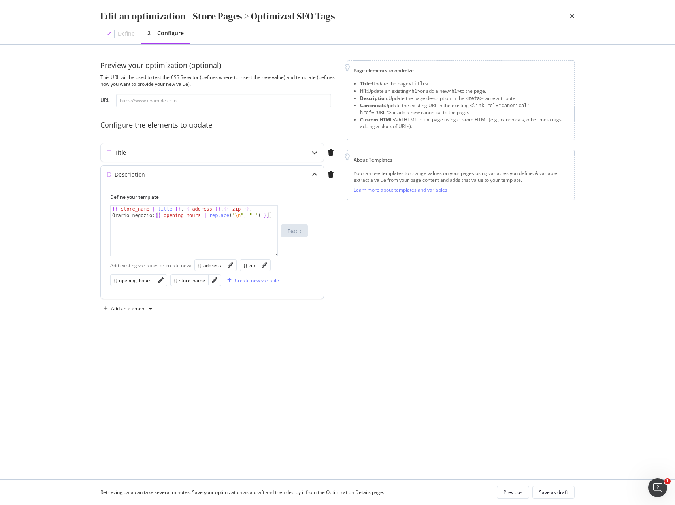
type textarea "{{ store_name | title }}, {{ address }}, {{ zip }}. Orario negozio: {{ opening_…"
click at [263, 240] on div "{{ store_name | title }} , {{ address }} , {{ zip }} . Orario negozio: {{ openi…" at bounding box center [194, 243] width 167 height 75
drag, startPoint x: 273, startPoint y: 218, endPoint x: 24, endPoint y: 194, distance: 250.2
click at [24, 194] on div "Edit an optimization - Store Pages > Optimized SEO Tags Define 2 Configure Prev…" at bounding box center [337, 252] width 675 height 505
drag, startPoint x: 159, startPoint y: 155, endPoint x: 160, endPoint y: 159, distance: 4.5
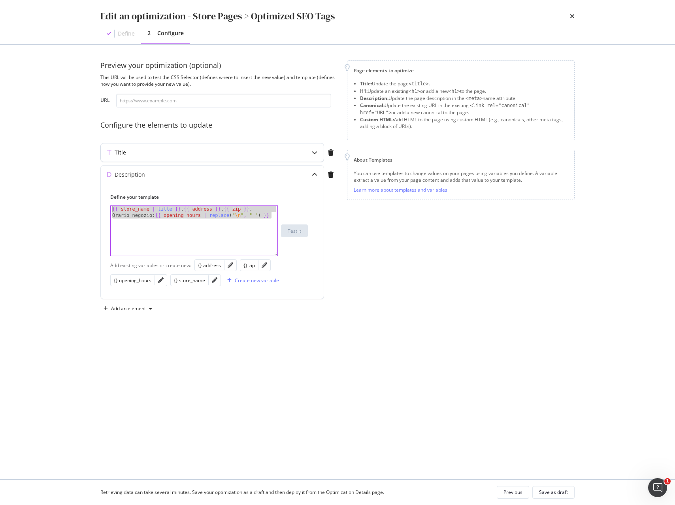
click at [159, 155] on div "Title" at bounding box center [197, 153] width 192 height 8
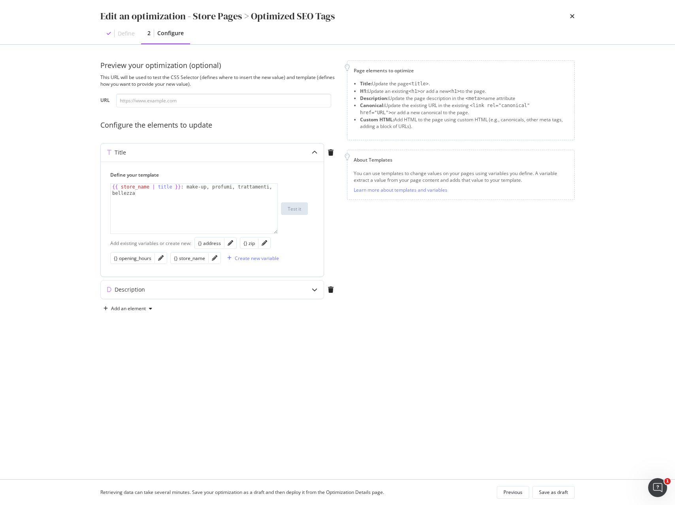
type textarea "{{ store_name | title }} : make-up, profumi, trattamenti, bellezza"
drag, startPoint x: 176, startPoint y: 195, endPoint x: 6, endPoint y: 167, distance: 171.8
click at [6, 167] on div "Edit an optimization - Store Pages > Optimized SEO Tags Define 2 Configure Prev…" at bounding box center [337, 252] width 675 height 505
click at [181, 291] on div "Description" at bounding box center [197, 290] width 192 height 8
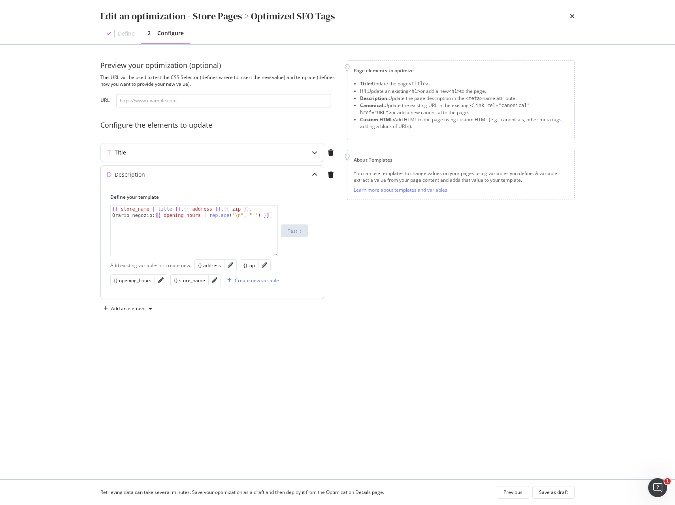
type textarea "{{ store_name | title }}, {{ address }}, {{ zip }}. Orario negozio: {{ opening_…"
drag, startPoint x: 273, startPoint y: 216, endPoint x: 30, endPoint y: 207, distance: 242.8
click at [30, 207] on div "Edit an optimization - Store Pages > Optimized SEO Tags Define 2 Configure Prev…" at bounding box center [337, 252] width 675 height 505
